Goal: Check status: Check status

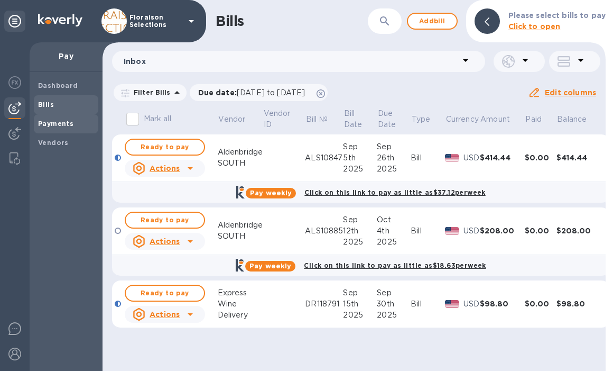
click at [63, 123] on b "Payments" at bounding box center [55, 123] width 35 height 8
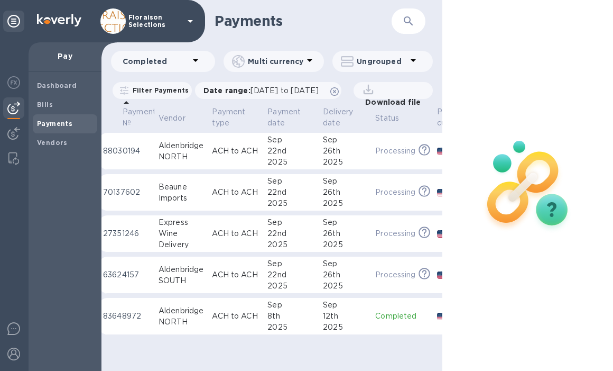
scroll to position [0, 29]
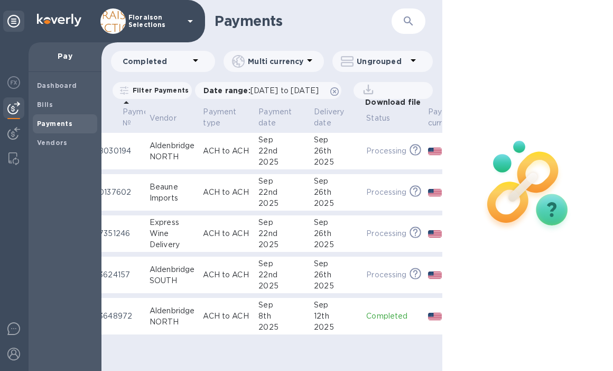
click at [239, 170] on td "ACH to ACH" at bounding box center [227, 151] width 56 height 37
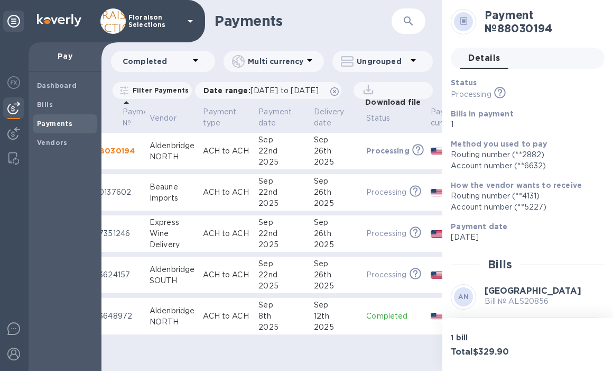
click at [441, 193] on td "USD" at bounding box center [454, 192] width 54 height 37
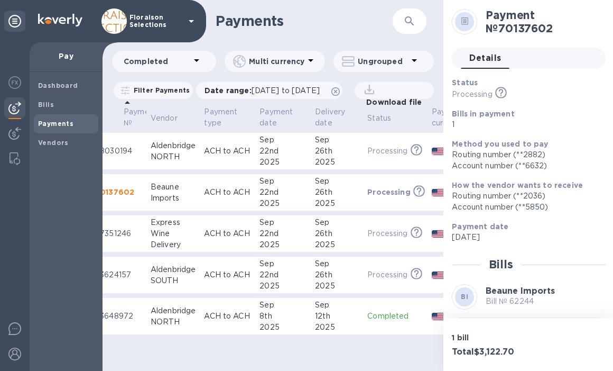
click at [193, 162] on div "NORTH" at bounding box center [173, 156] width 45 height 11
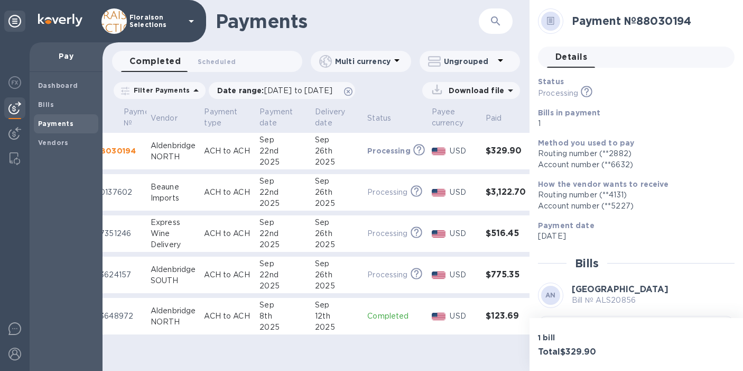
click at [551, 25] on b at bounding box center [550, 23] width 7 height 8
click at [613, 341] on div "1 bill Total $329.90" at bounding box center [637, 344] width 214 height 53
click at [613, 340] on div "1 bill Total $329.90" at bounding box center [637, 344] width 214 height 53
click at [200, 284] on td "[GEOGRAPHIC_DATA]" at bounding box center [172, 274] width 53 height 37
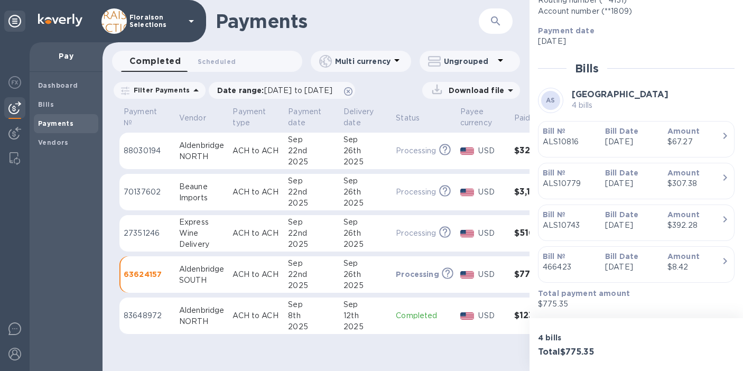
click at [374, 34] on div "Payments ​" at bounding box center [316, 21] width 427 height 42
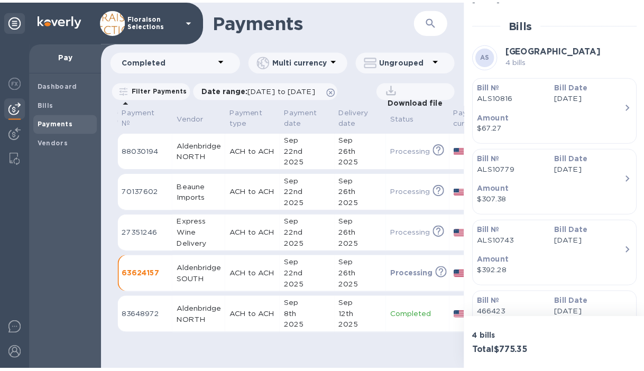
scroll to position [311, 0]
